Goal: Task Accomplishment & Management: Manage account settings

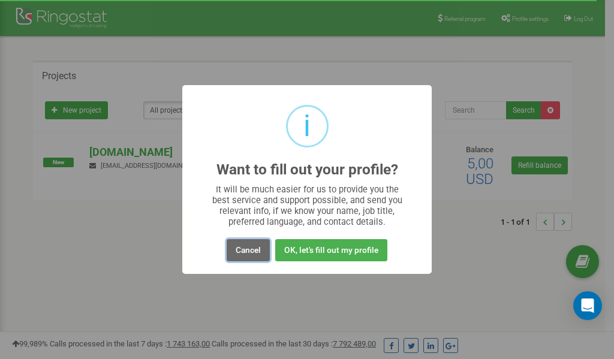
click at [248, 249] on button "Cancel" at bounding box center [248, 250] width 43 height 22
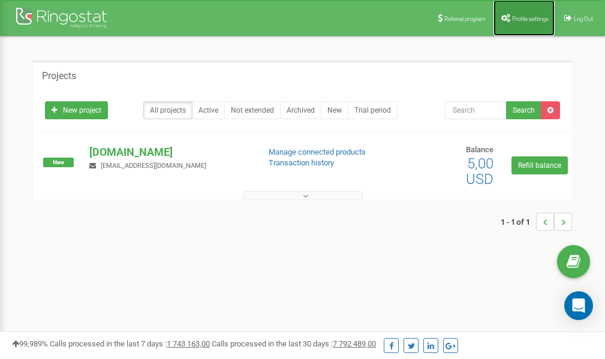
click at [519, 16] on span "Profile settings" at bounding box center [530, 19] width 37 height 7
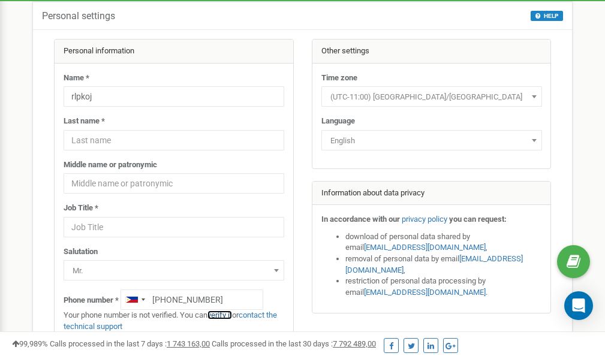
click at [225, 314] on link "verify it" at bounding box center [219, 315] width 25 height 9
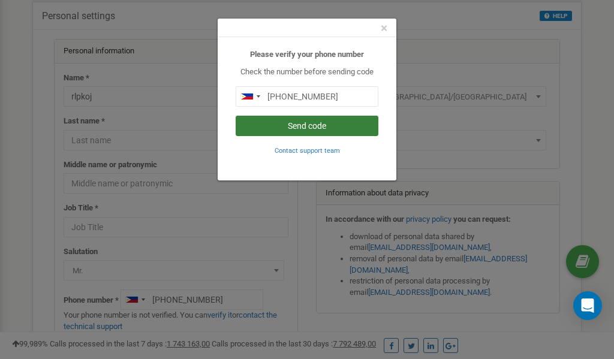
click at [306, 126] on button "Send code" at bounding box center [307, 126] width 143 height 20
